Goal: Browse casually: Explore the website without a specific task or goal

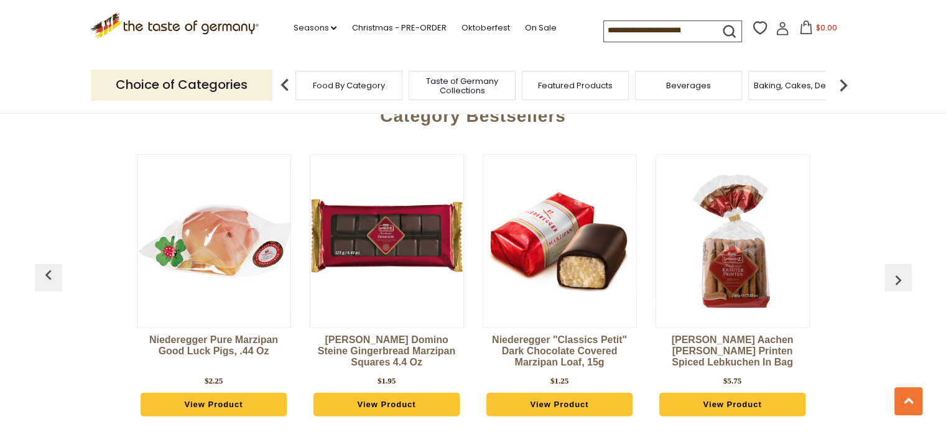
scroll to position [3384, 0]
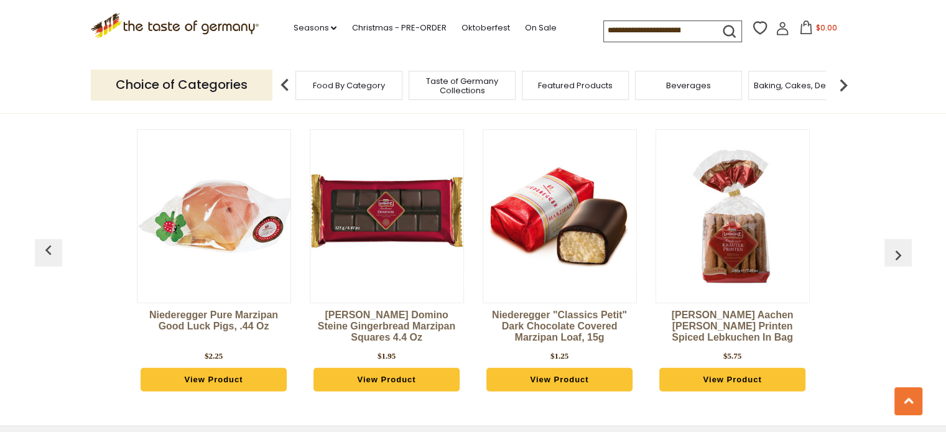
click at [896, 246] on img "button" at bounding box center [898, 256] width 20 height 20
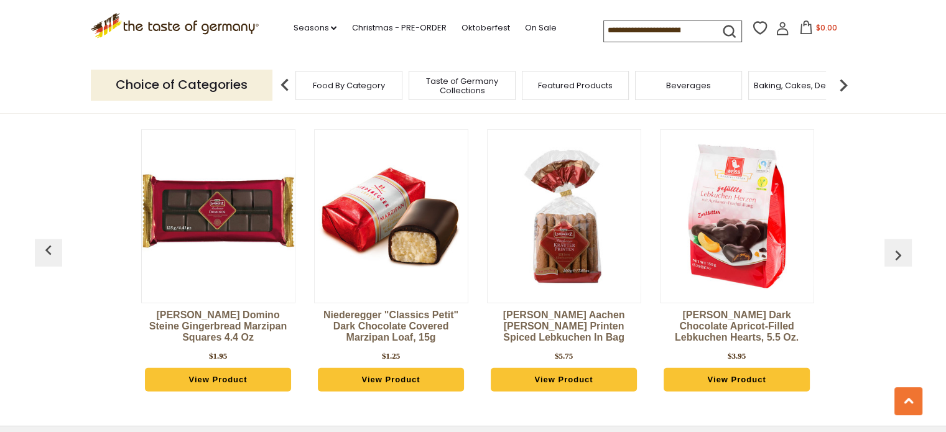
scroll to position [0, 173]
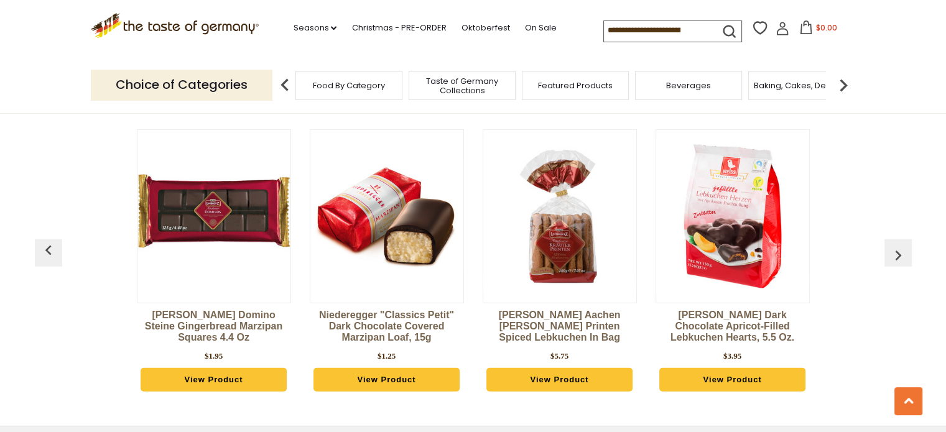
click at [896, 246] on img "button" at bounding box center [898, 256] width 20 height 20
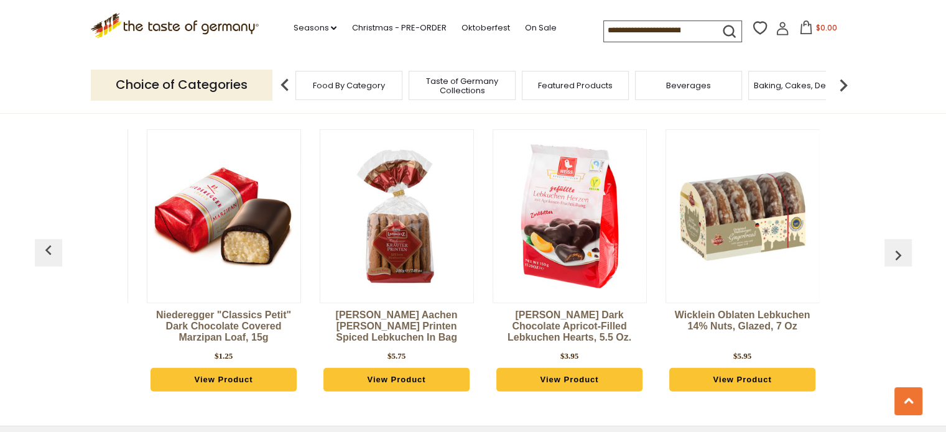
scroll to position [0, 346]
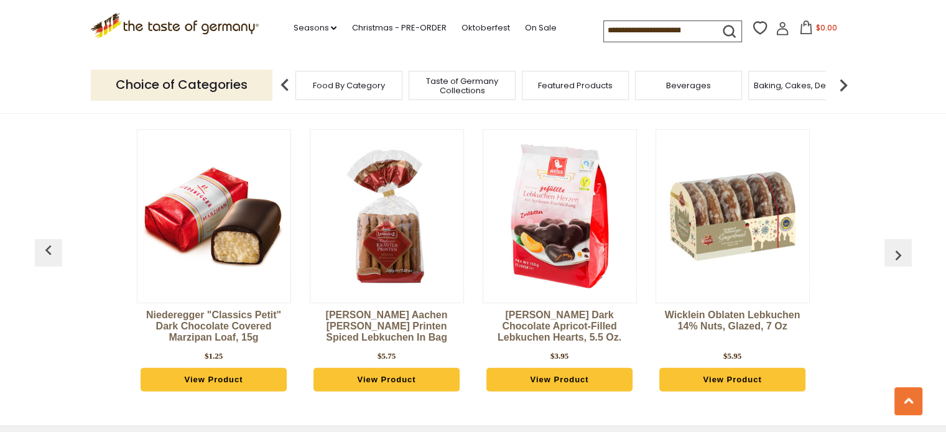
click at [896, 246] on img "button" at bounding box center [898, 256] width 20 height 20
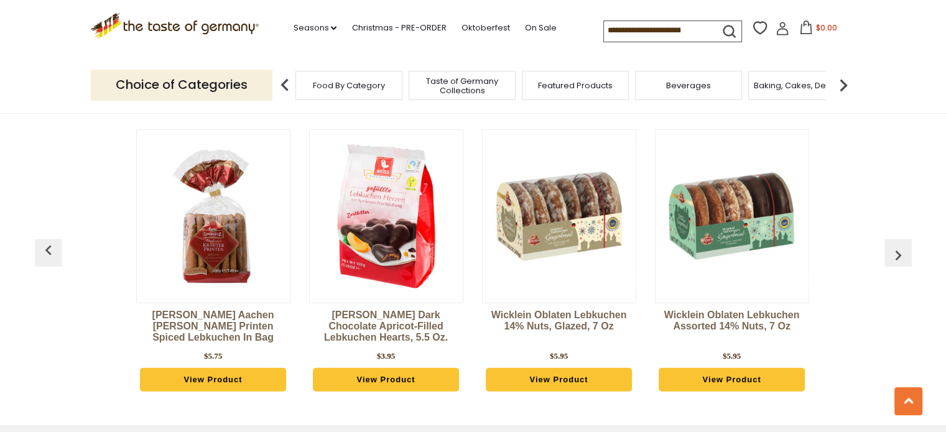
click at [896, 246] on img "button" at bounding box center [898, 256] width 20 height 20
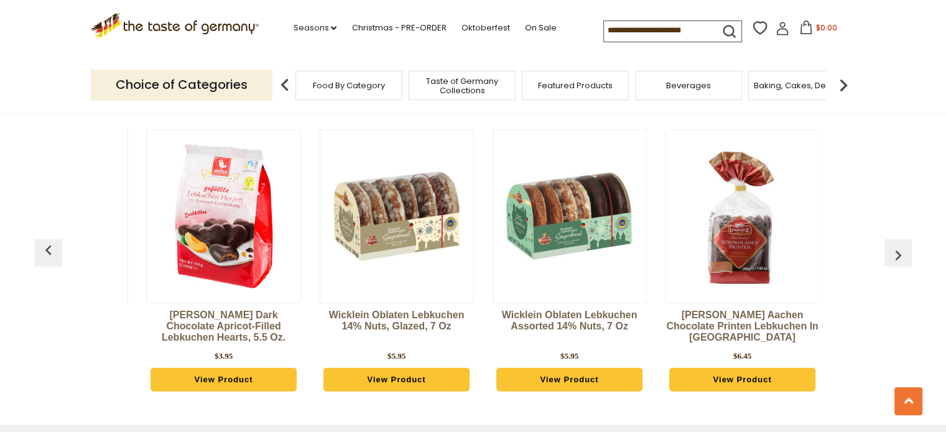
scroll to position [0, 692]
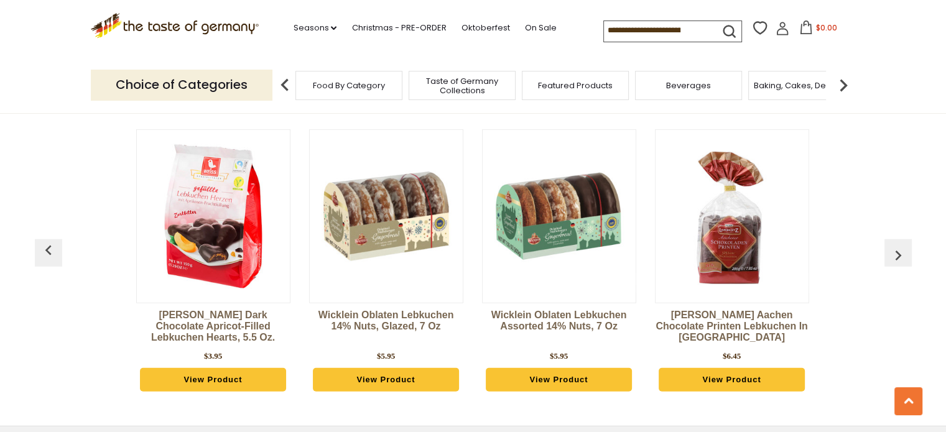
click at [896, 246] on img "button" at bounding box center [898, 256] width 20 height 20
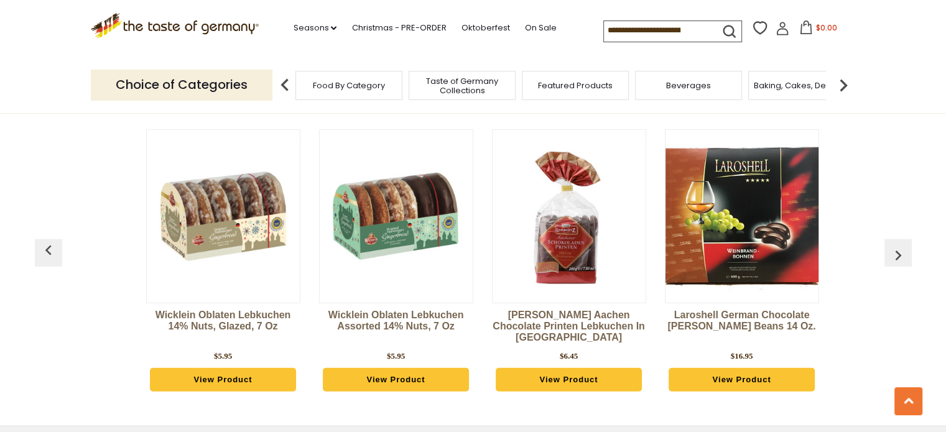
scroll to position [0, 866]
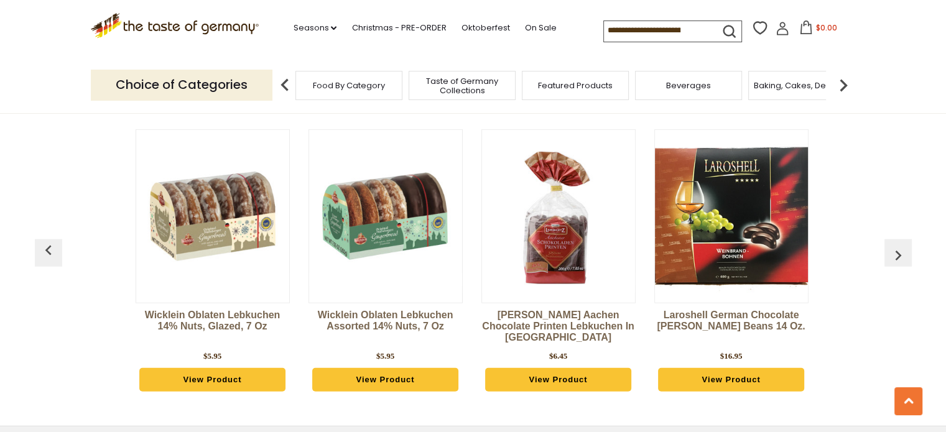
click at [896, 246] on img "button" at bounding box center [898, 256] width 20 height 20
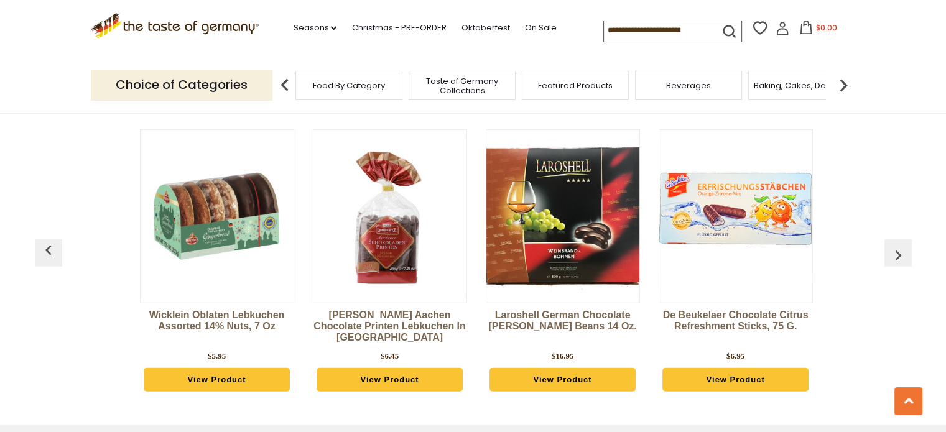
scroll to position [0, 1039]
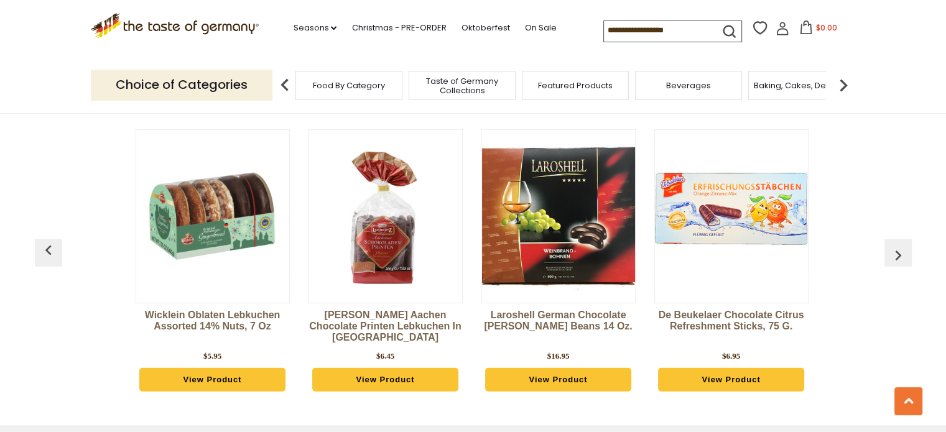
click at [896, 246] on img "button" at bounding box center [898, 256] width 20 height 20
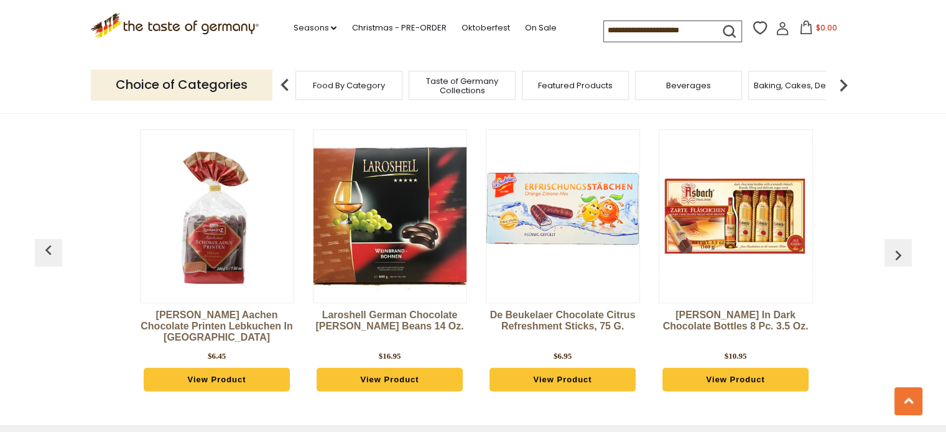
scroll to position [0, 1212]
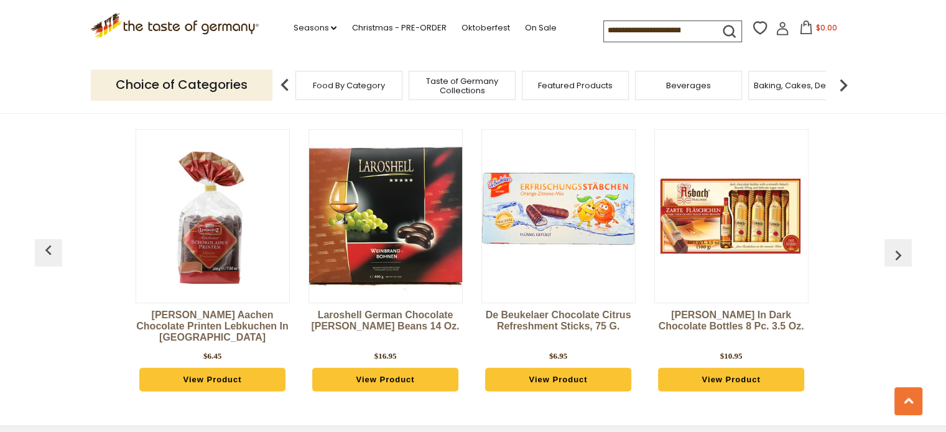
click at [896, 246] on img "button" at bounding box center [898, 256] width 20 height 20
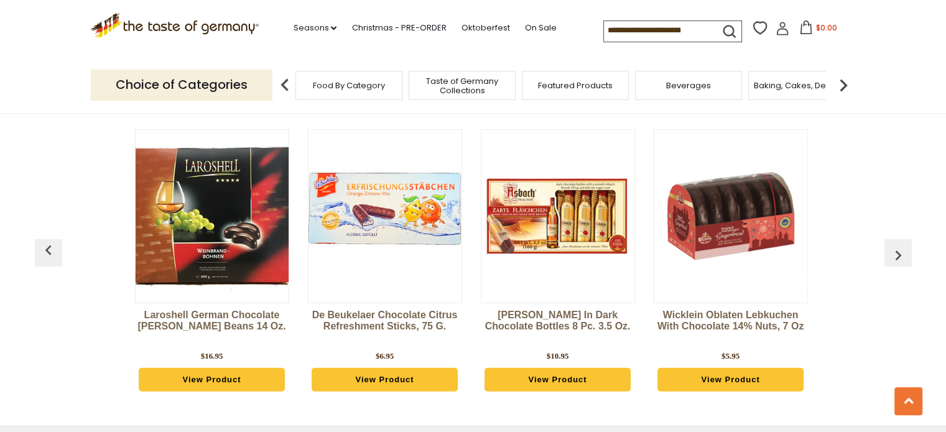
click at [896, 246] on img "button" at bounding box center [898, 256] width 20 height 20
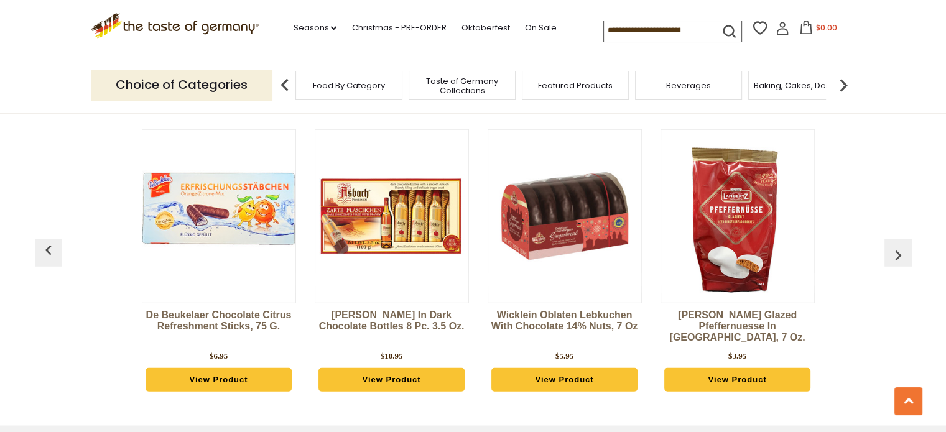
scroll to position [0, 1558]
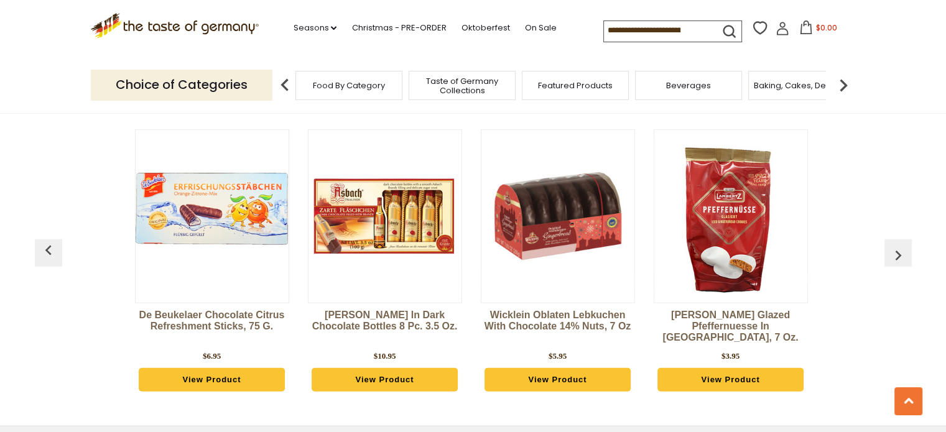
click at [896, 246] on img "button" at bounding box center [898, 256] width 20 height 20
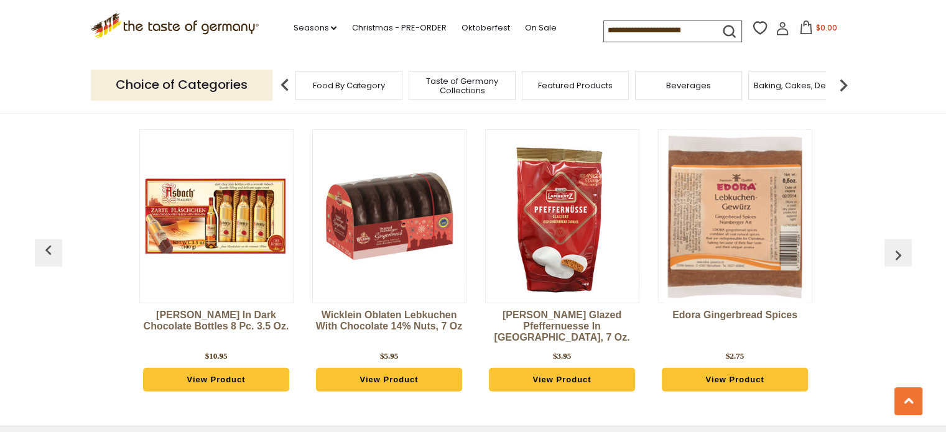
scroll to position [0, 1732]
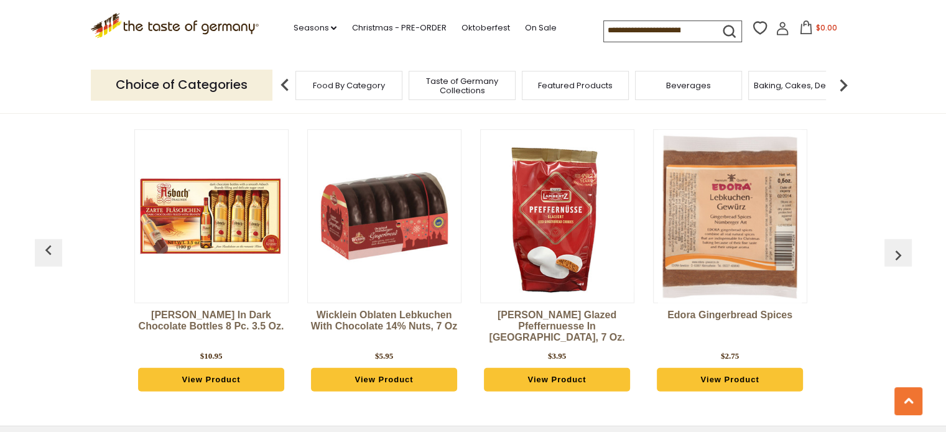
click at [896, 246] on img "button" at bounding box center [898, 256] width 20 height 20
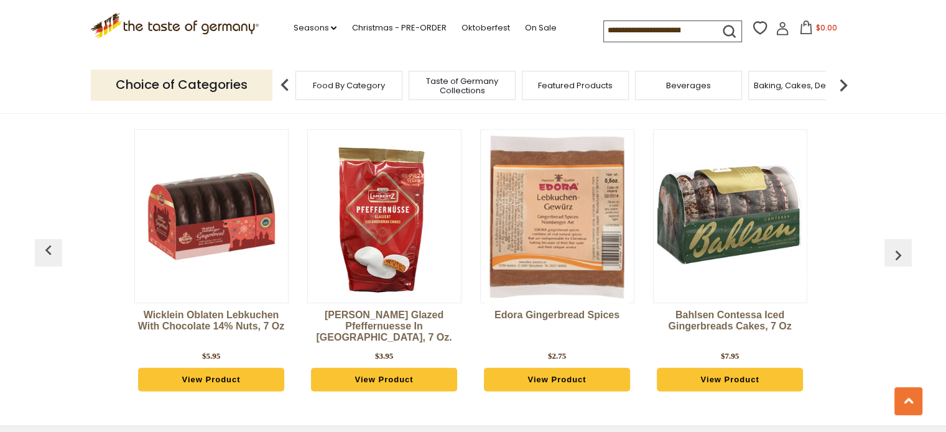
click at [896, 246] on img "button" at bounding box center [898, 256] width 20 height 20
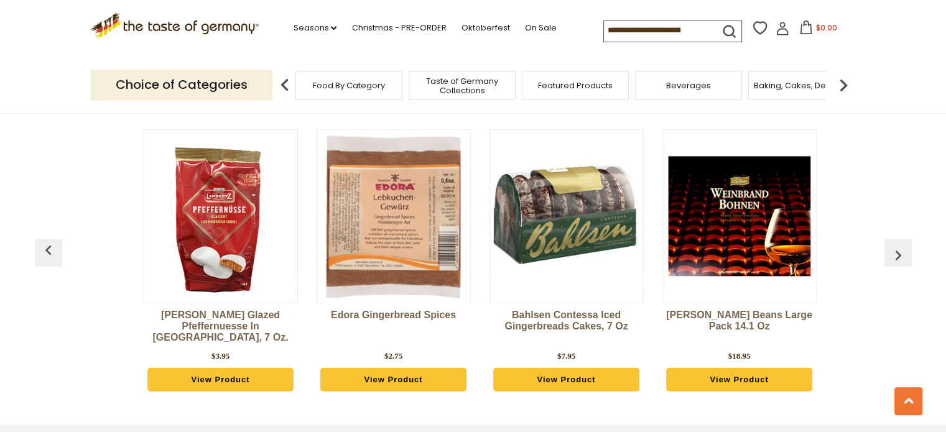
scroll to position [0, 2075]
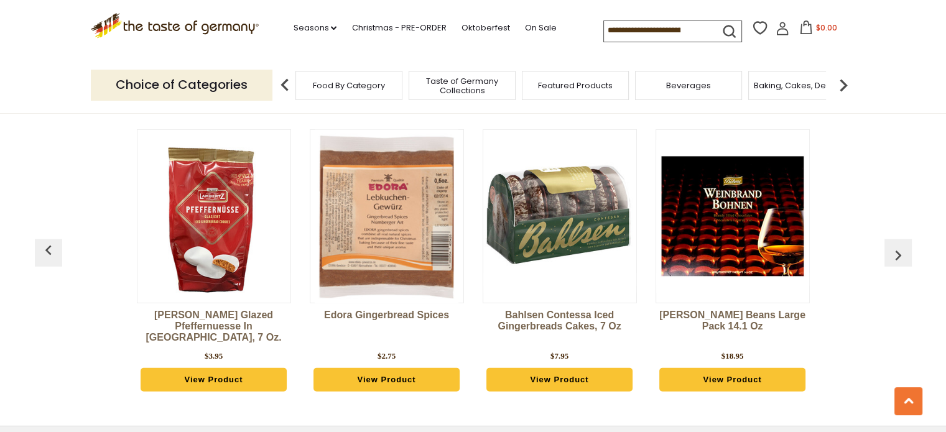
click at [896, 246] on img "button" at bounding box center [898, 256] width 20 height 20
click at [894, 246] on img "button" at bounding box center [898, 256] width 20 height 20
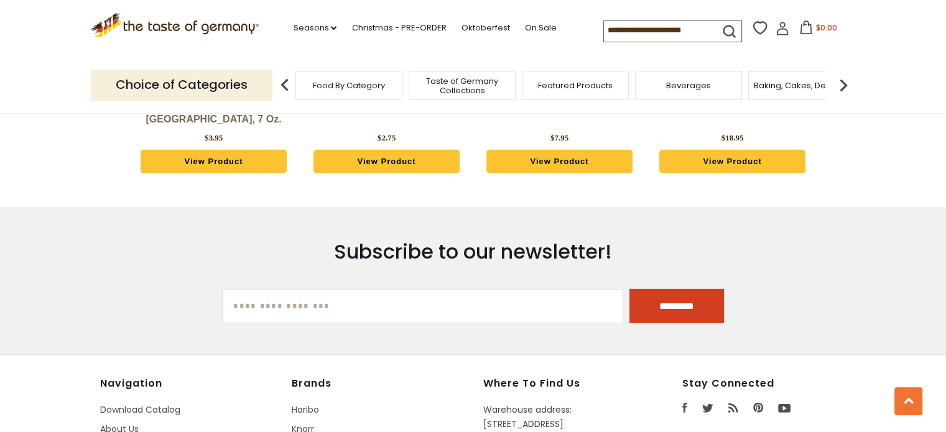
scroll to position [3607, 0]
